Goal: Task Accomplishment & Management: Manage account settings

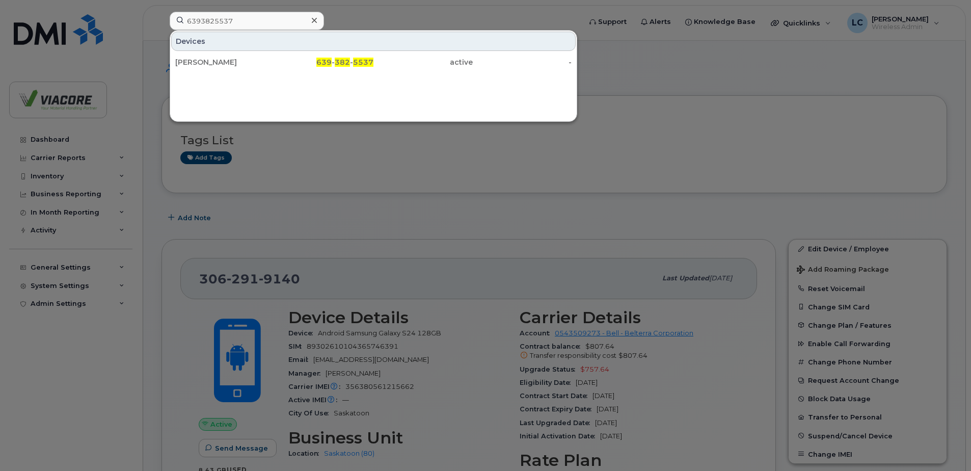
scroll to position [102, 0]
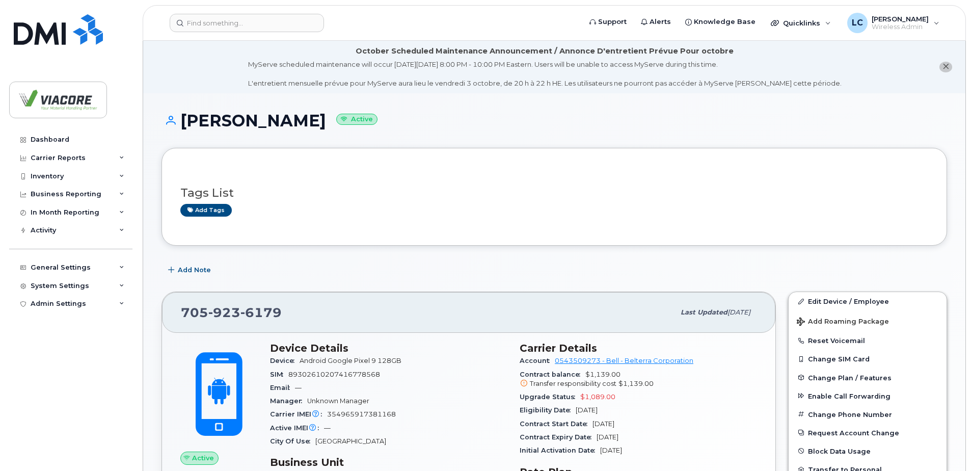
scroll to position [153, 0]
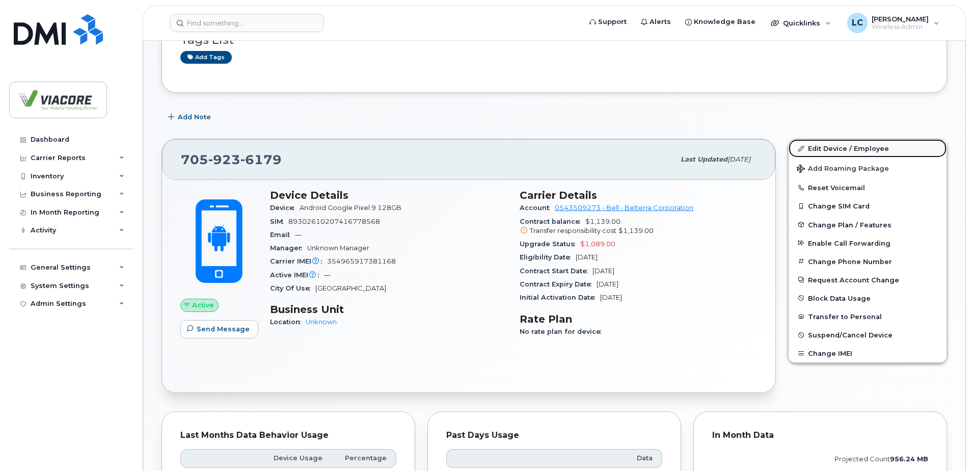
click at [830, 150] on link "Edit Device / Employee" at bounding box center [867, 148] width 158 height 18
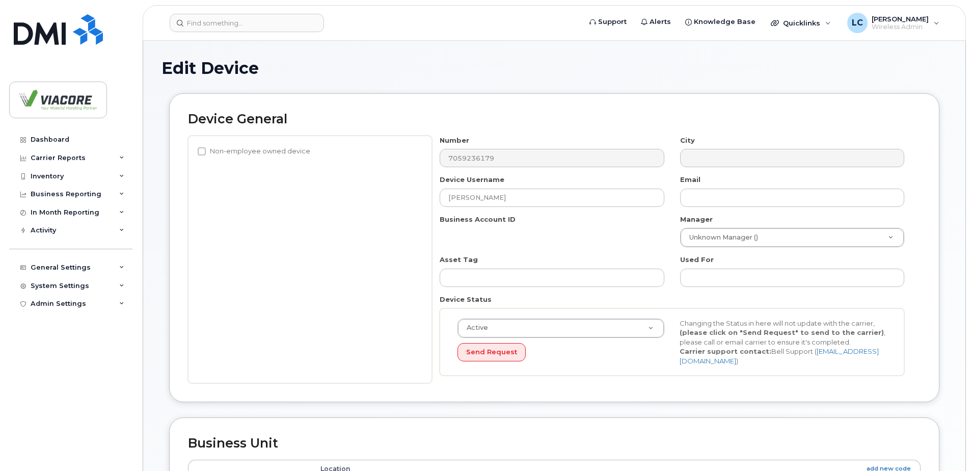
select select "12223561"
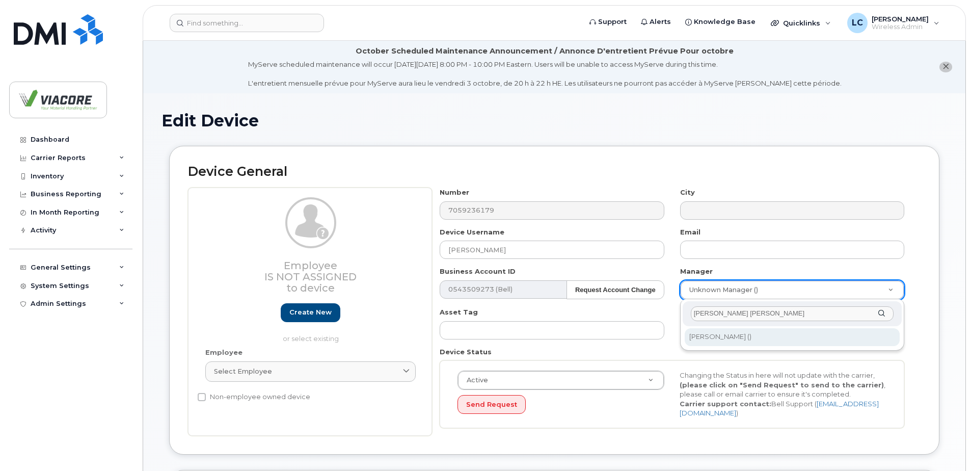
type input "jason jo"
type input "1884110"
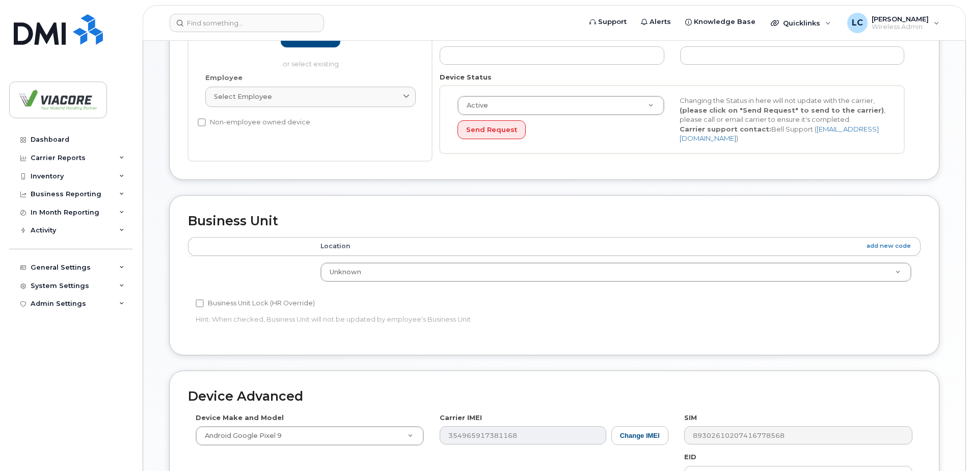
scroll to position [478, 0]
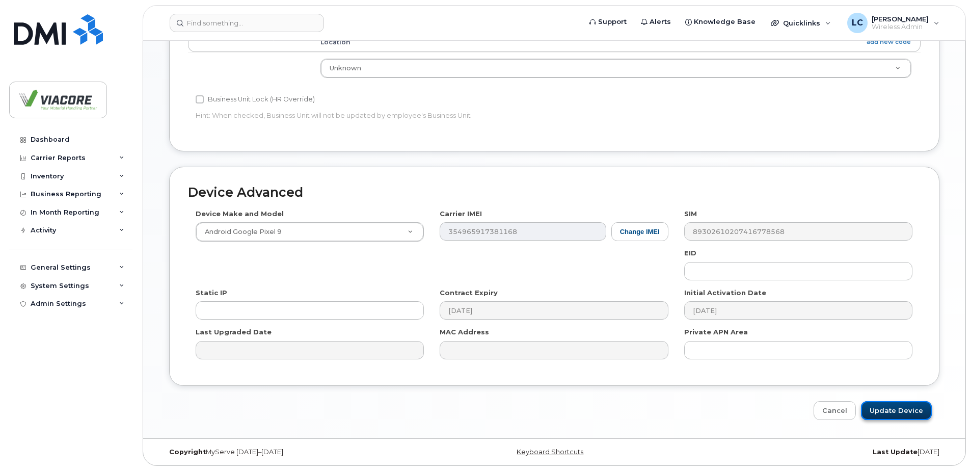
click at [899, 411] on input "Update Device" at bounding box center [896, 410] width 71 height 19
type input "Saving..."
